Goal: Transaction & Acquisition: Book appointment/travel/reservation

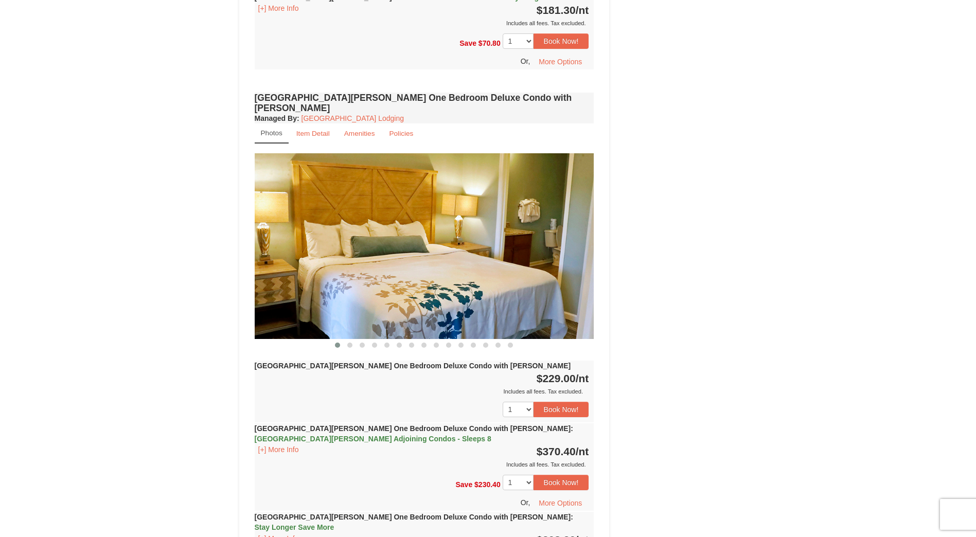
scroll to position [772, 0]
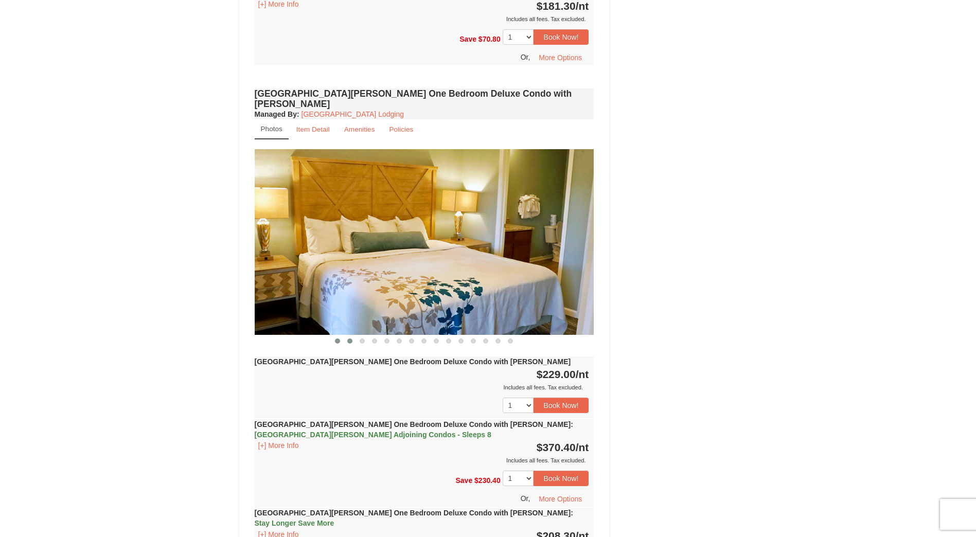
click at [348, 339] on span at bounding box center [349, 341] width 5 height 5
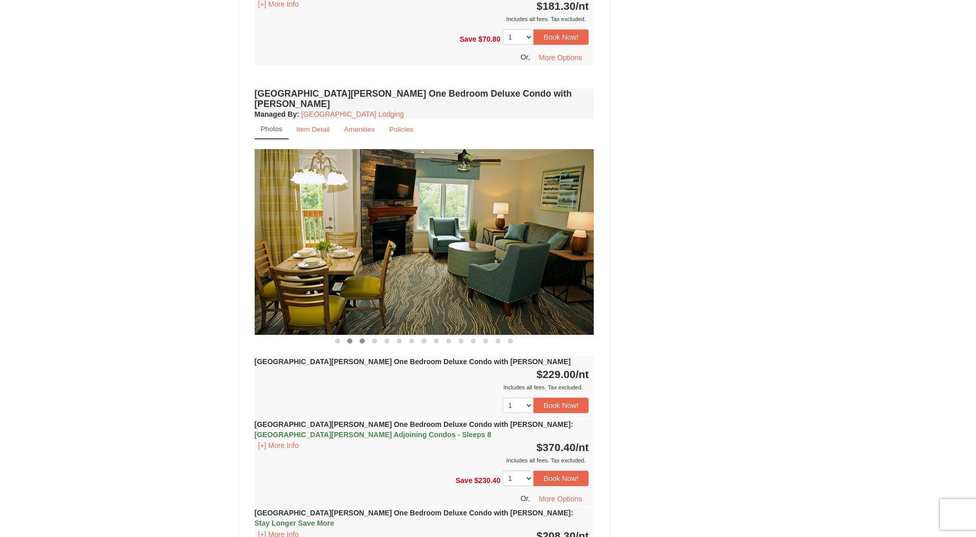
click at [361, 339] on span at bounding box center [362, 341] width 5 height 5
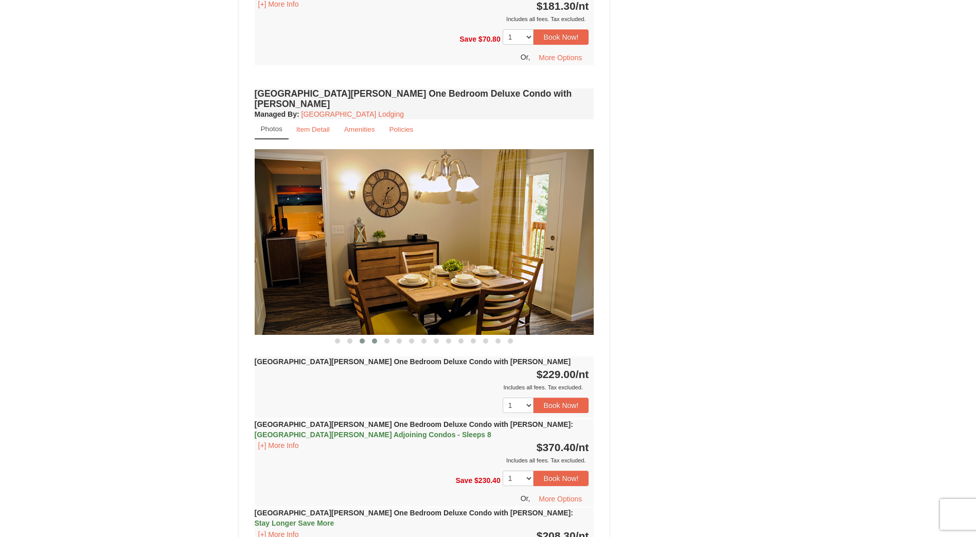
click at [375, 339] on span at bounding box center [374, 341] width 5 height 5
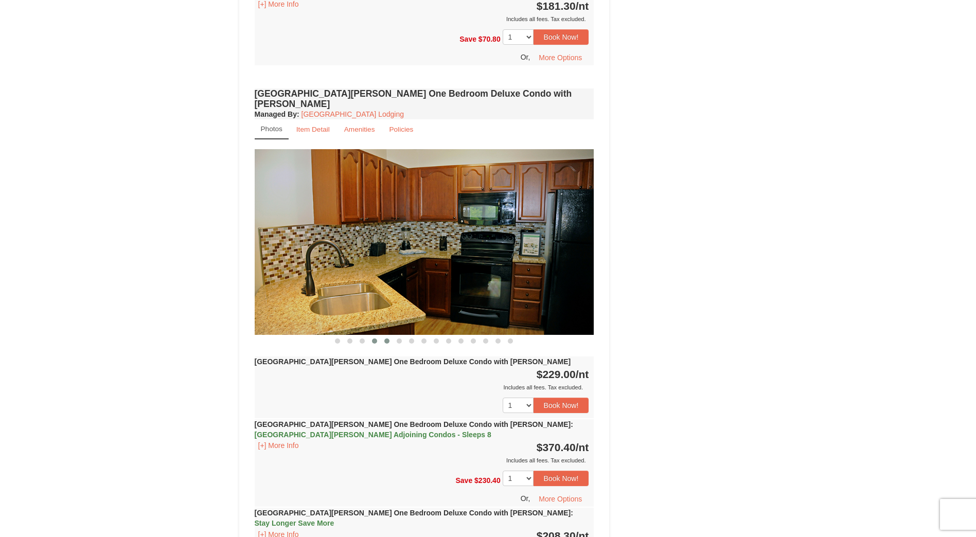
click at [388, 339] on span at bounding box center [386, 341] width 5 height 5
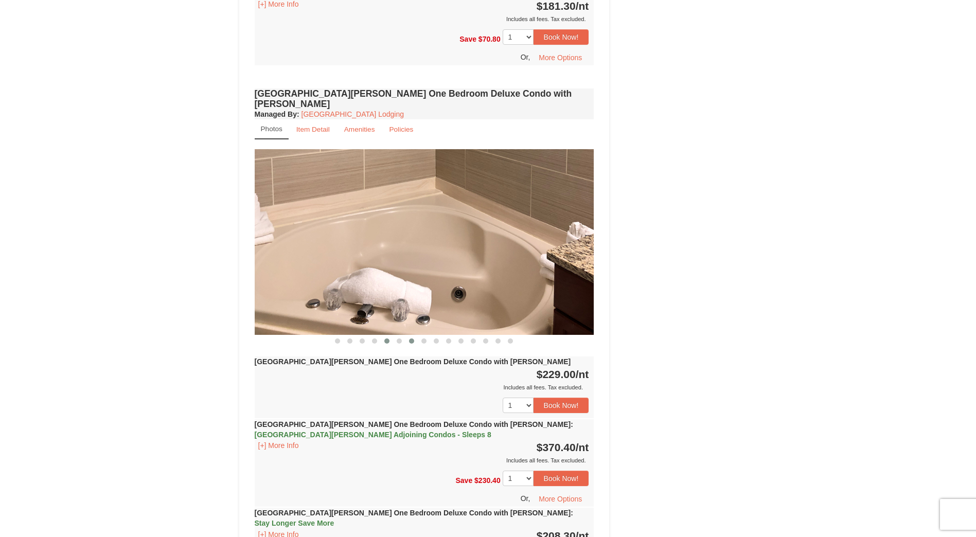
click at [411, 339] on span at bounding box center [411, 341] width 5 height 5
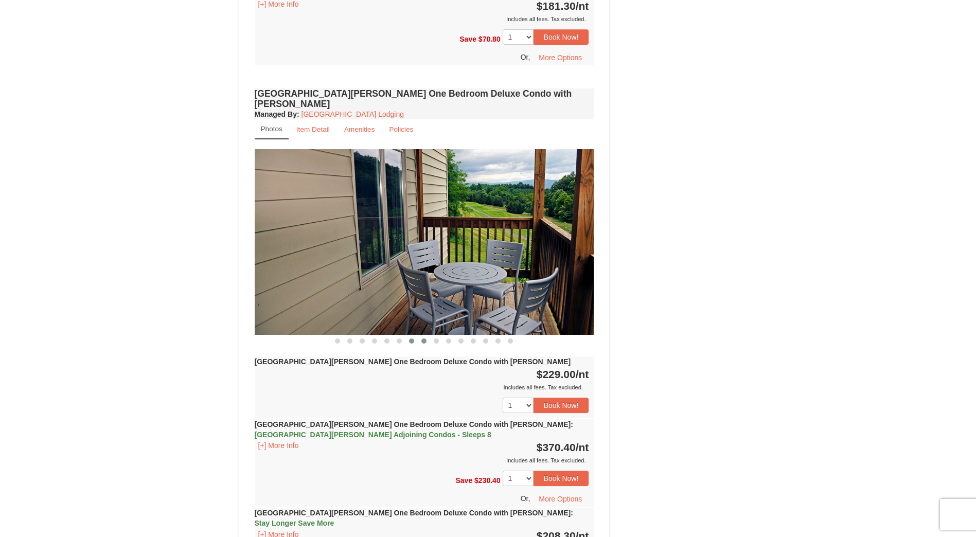
click at [426, 336] on button at bounding box center [424, 341] width 12 height 10
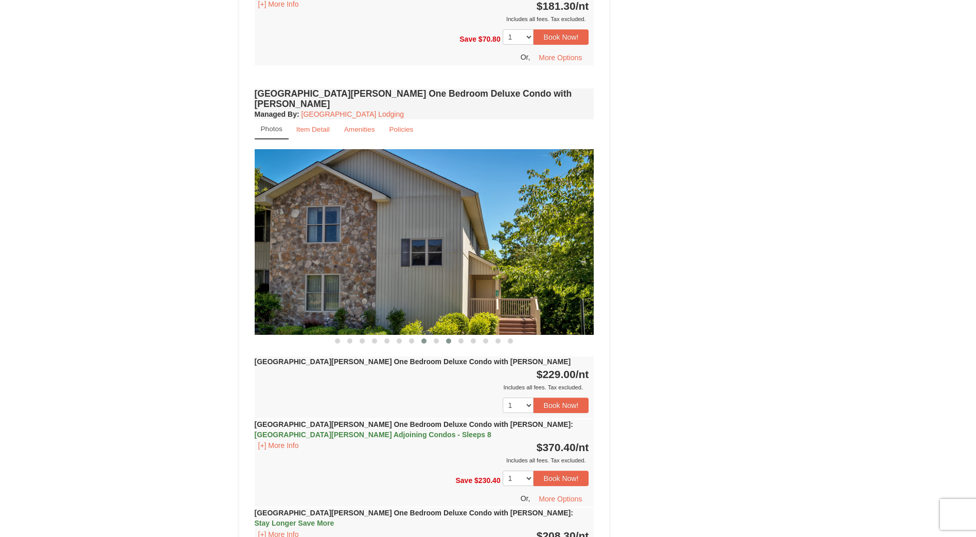
click at [448, 339] on span at bounding box center [448, 341] width 5 height 5
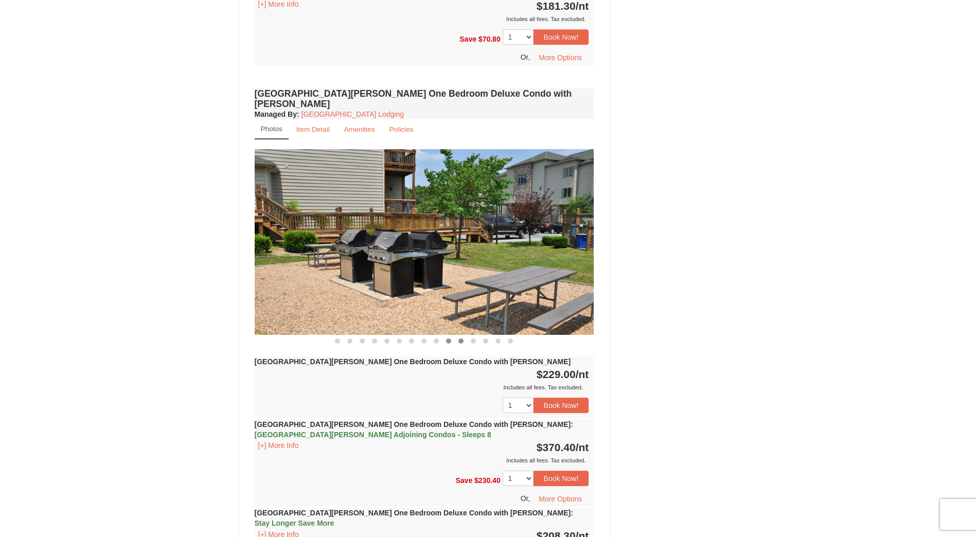
click at [461, 339] on span at bounding box center [460, 341] width 5 height 5
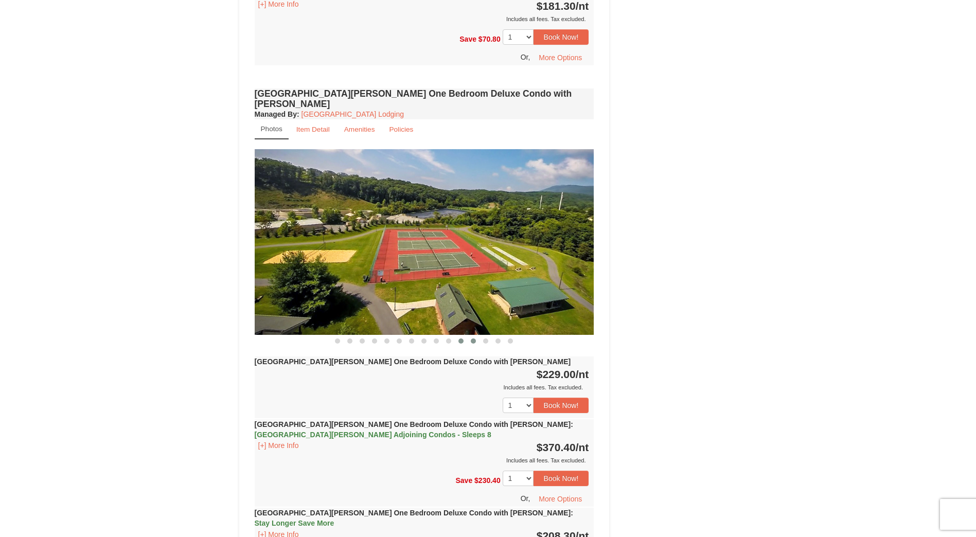
click at [471, 339] on span at bounding box center [473, 341] width 5 height 5
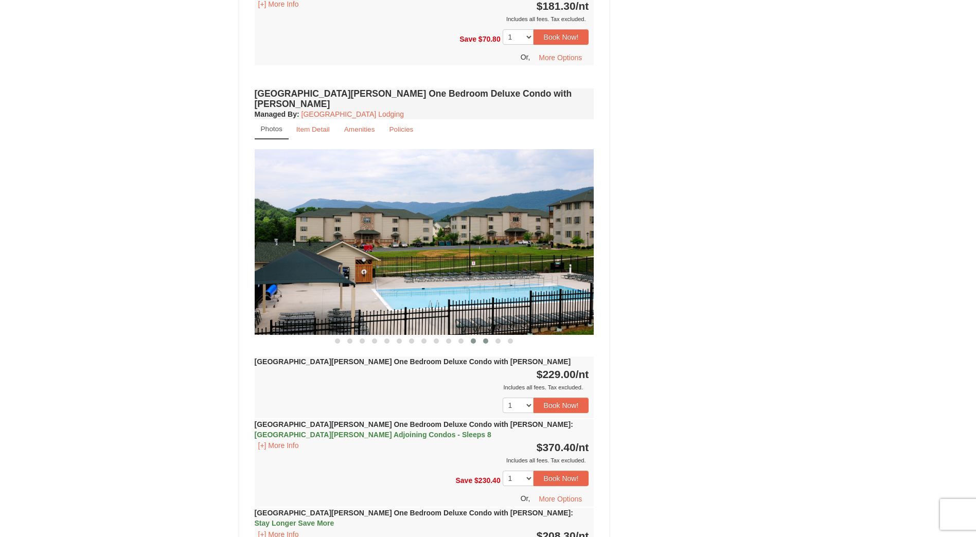
click at [485, 339] on span at bounding box center [485, 341] width 5 height 5
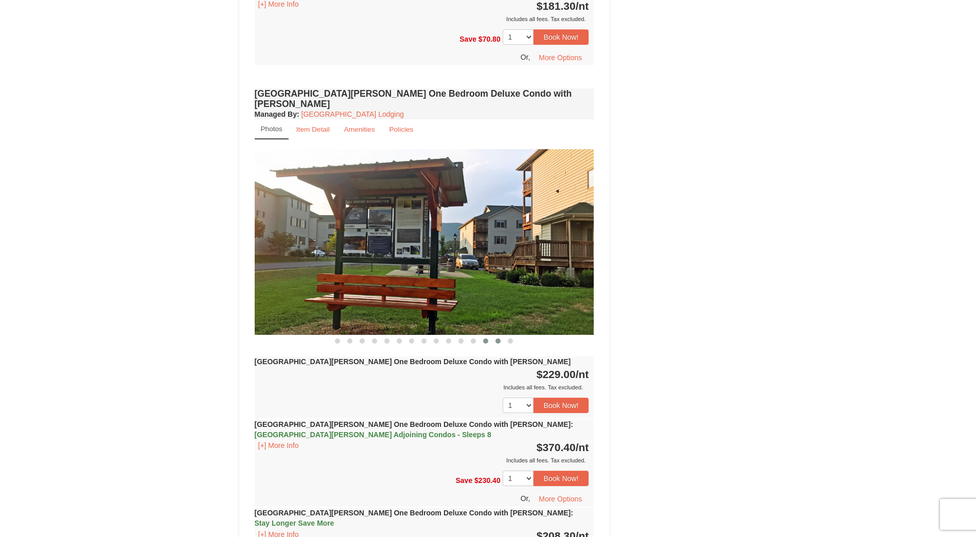
click at [502, 336] on button at bounding box center [498, 341] width 12 height 10
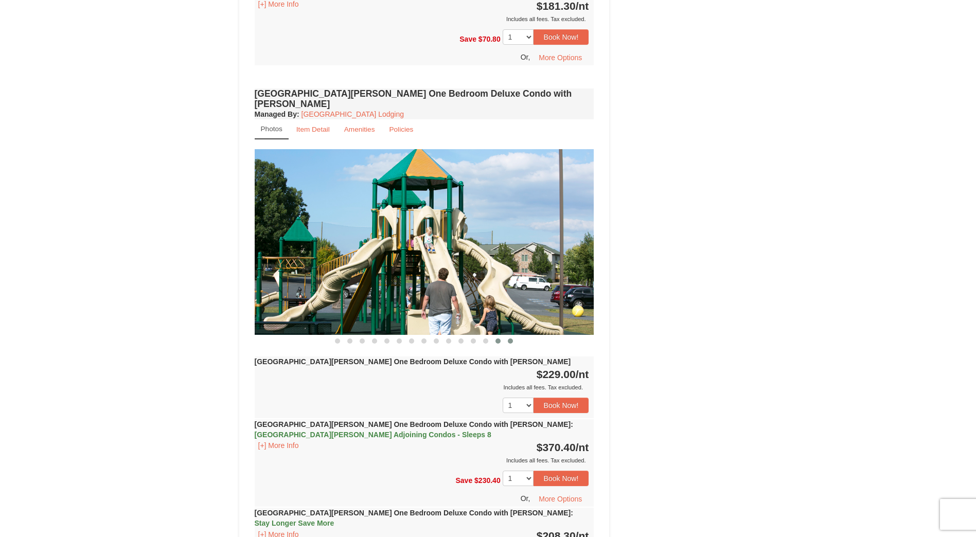
click at [513, 336] on button at bounding box center [510, 341] width 12 height 10
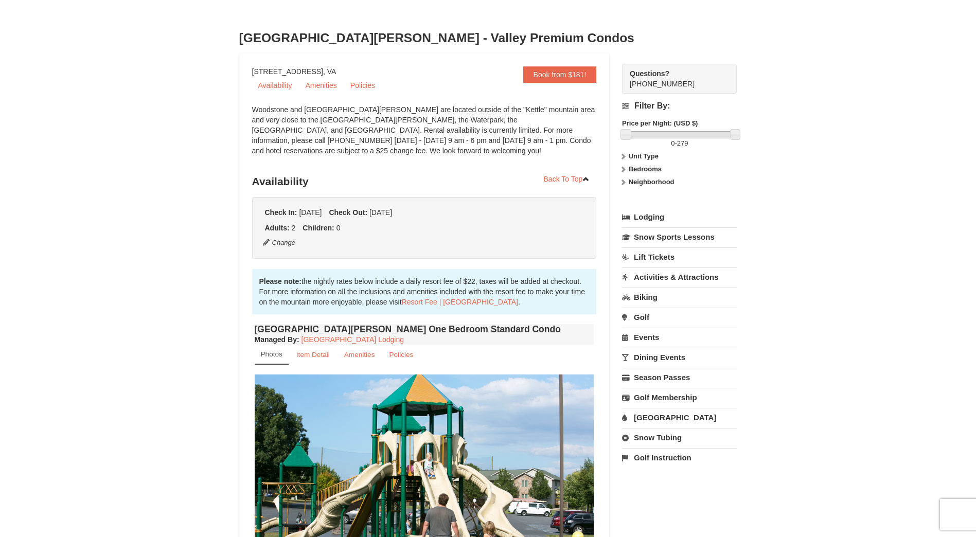
scroll to position [0, 0]
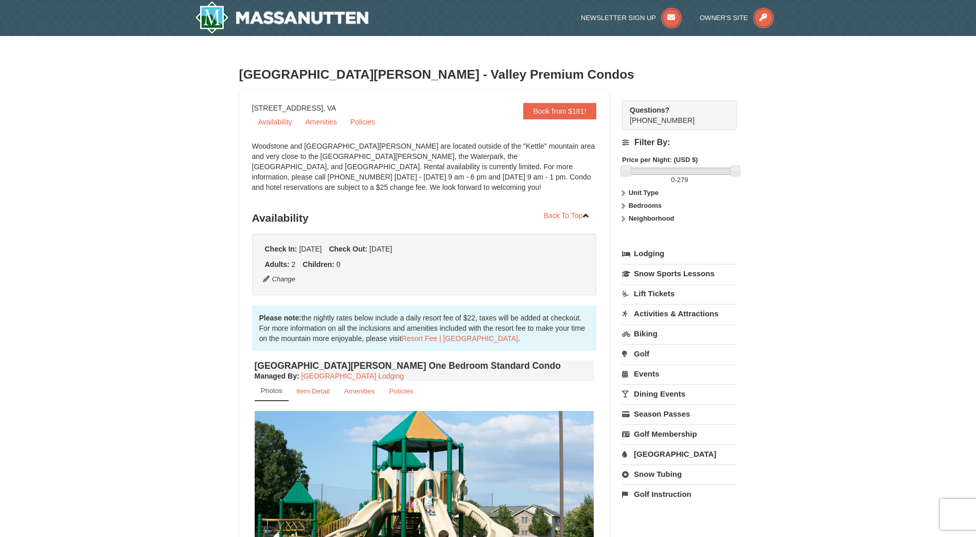
click at [654, 333] on link "Biking" at bounding box center [679, 333] width 115 height 19
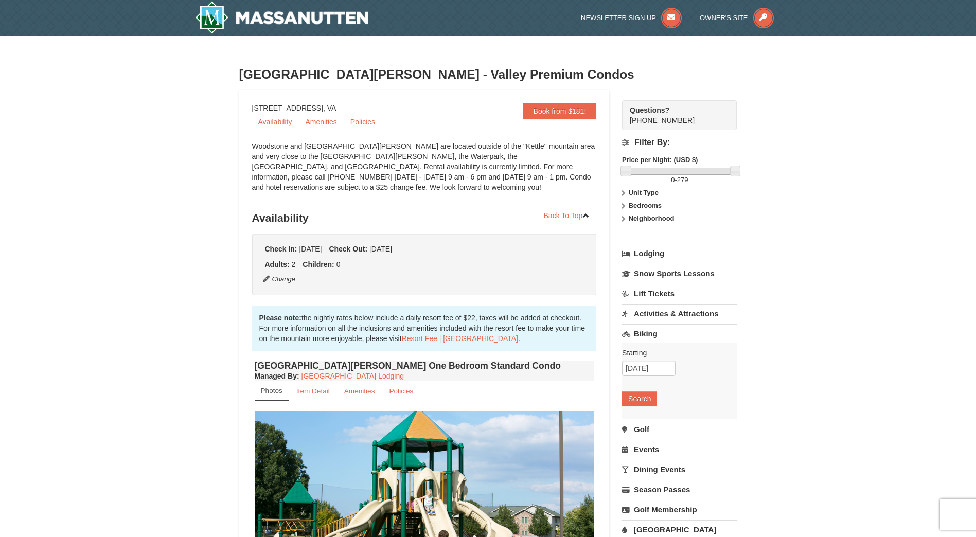
click at [654, 333] on link "Biking" at bounding box center [679, 333] width 115 height 19
